Goal: Information Seeking & Learning: Learn about a topic

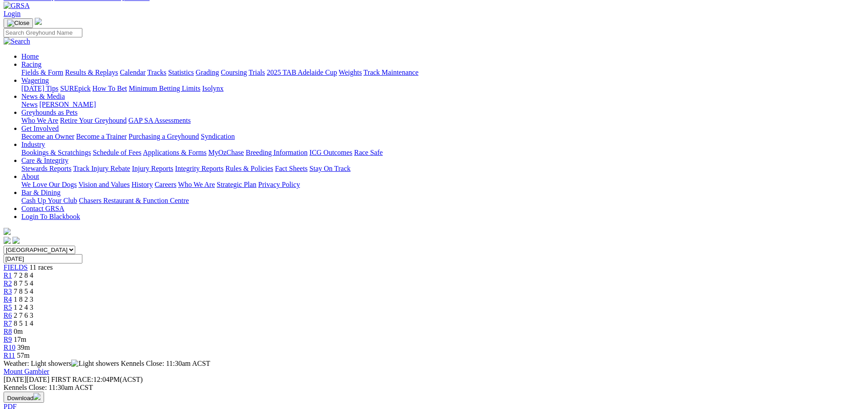
scroll to position [45, 0]
click at [12, 336] on link "R9" at bounding box center [8, 340] width 8 height 8
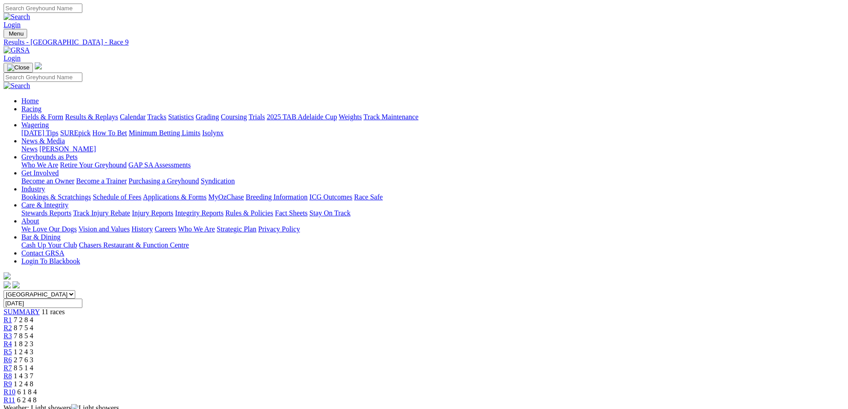
click at [15, 396] on span "R11" at bounding box center [10, 400] width 12 height 8
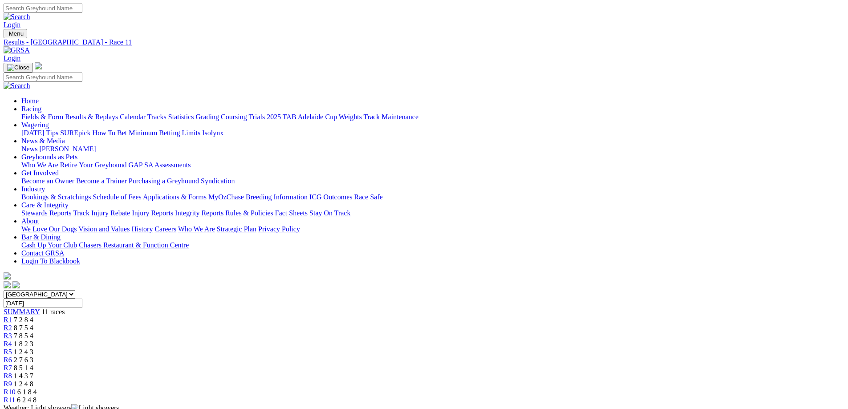
click at [33, 380] on span "1 2 4 8" at bounding box center [24, 384] width 20 height 8
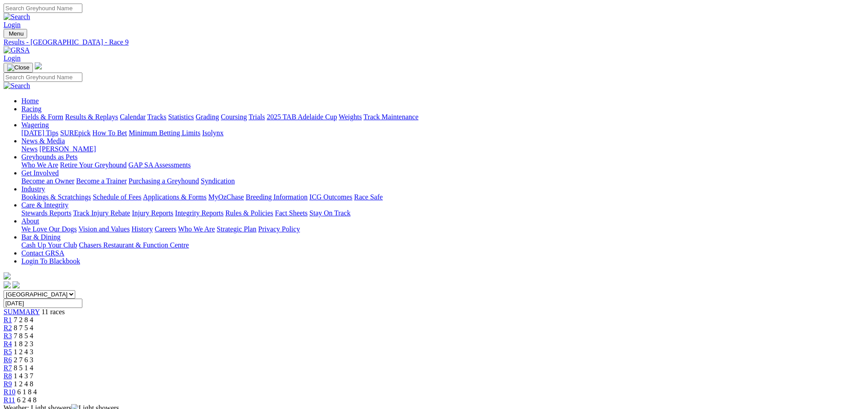
click at [37, 396] on span "6 2 4 8" at bounding box center [27, 400] width 20 height 8
